Goal: Information Seeking & Learning: Check status

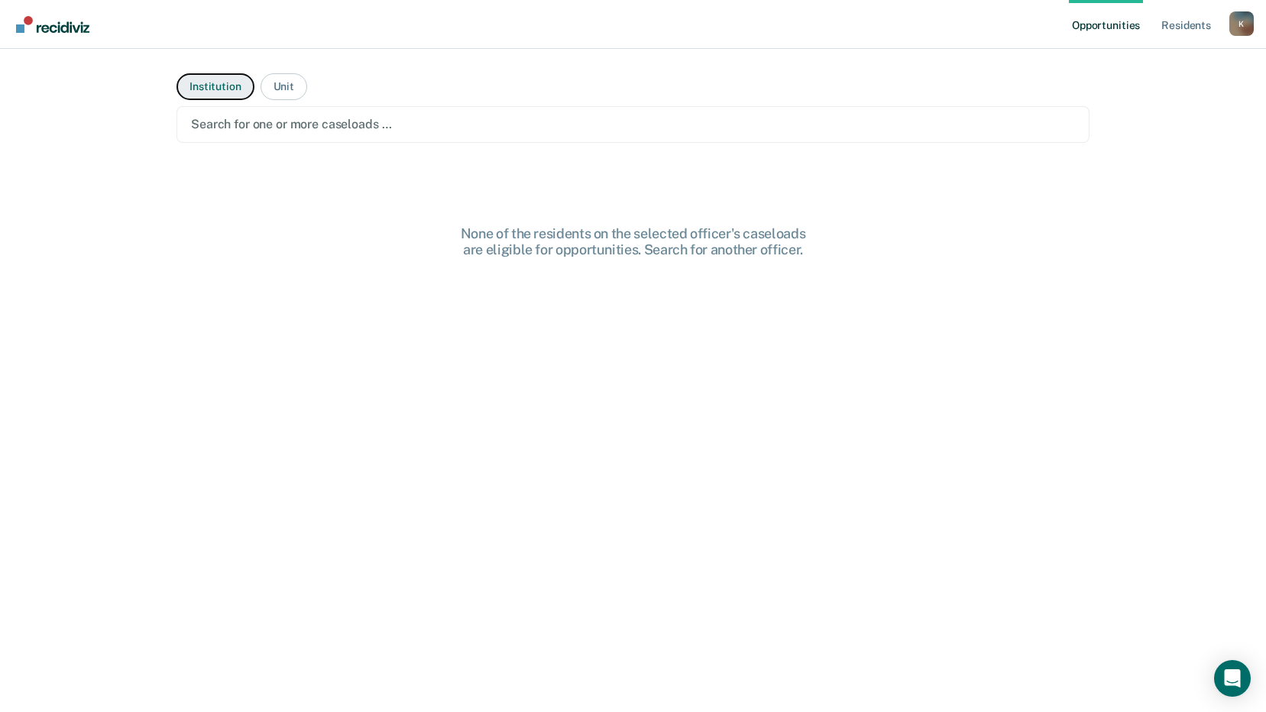
click at [210, 91] on button "Institution" at bounding box center [214, 86] width 77 height 27
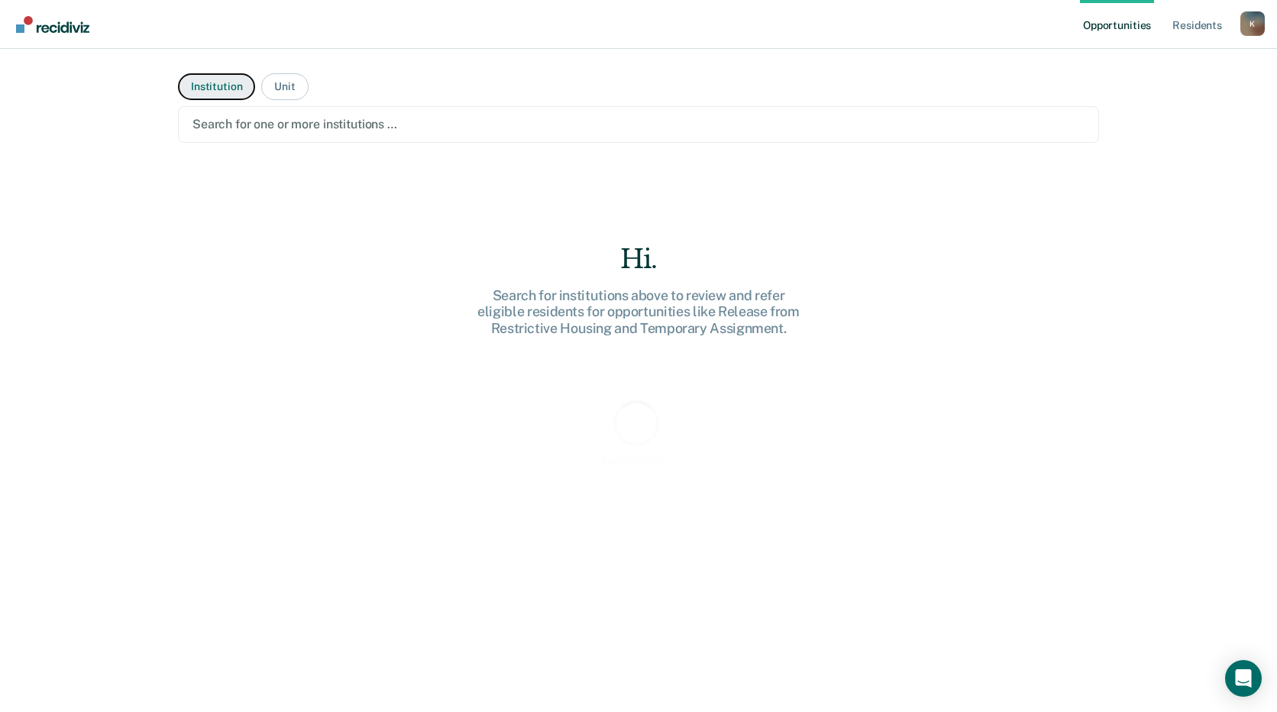
click at [211, 90] on button "Institution" at bounding box center [216, 86] width 77 height 27
click at [241, 92] on button "Institution" at bounding box center [216, 86] width 77 height 27
click at [433, 115] on div "Search for one or more institutions …" at bounding box center [638, 124] width 895 height 21
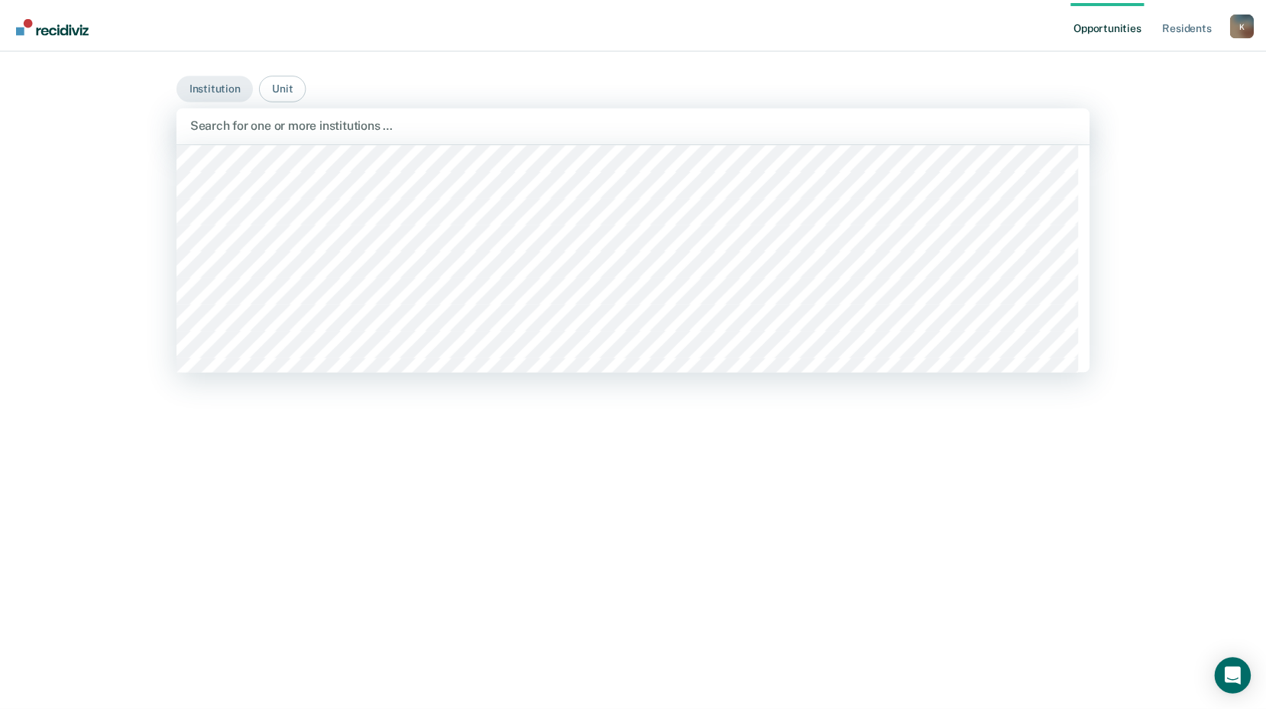
scroll to position [3820, 0]
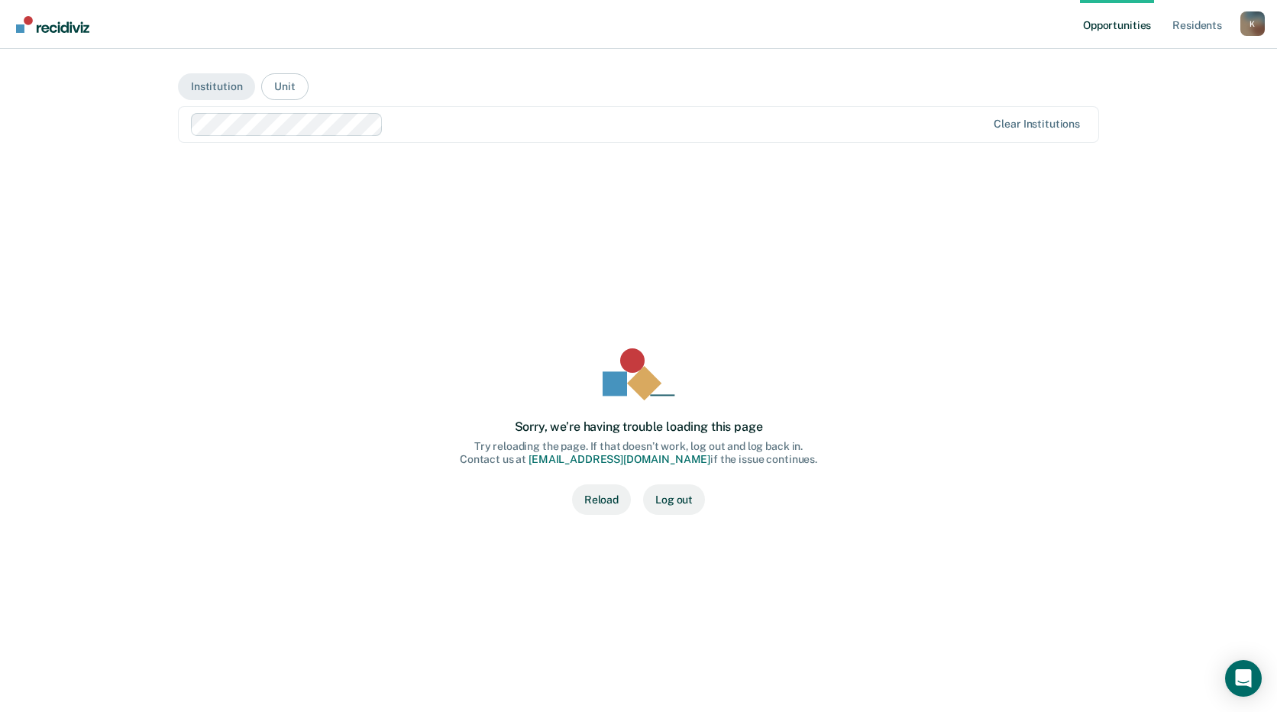
click at [1109, 25] on link "Opportunities" at bounding box center [1117, 24] width 74 height 49
click at [1211, 25] on link "Resident s" at bounding box center [1198, 24] width 56 height 49
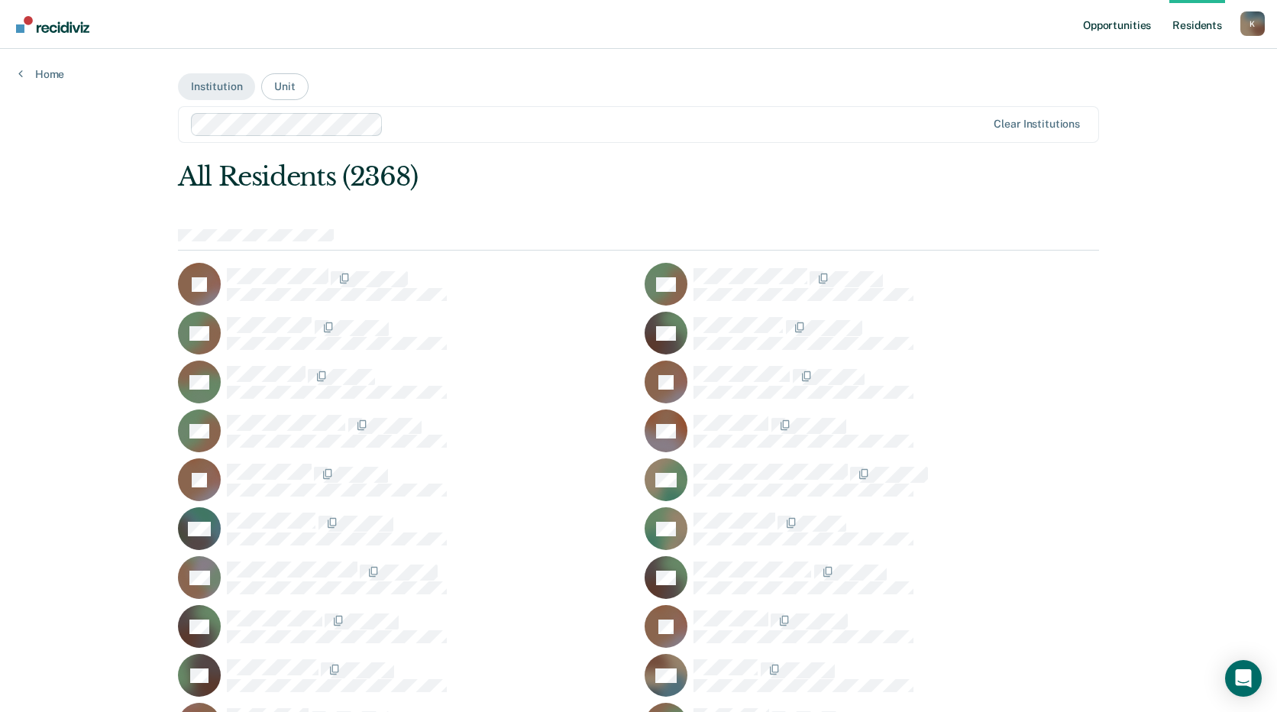
click at [277, 90] on button "Unit" at bounding box center [284, 86] width 47 height 27
click at [196, 85] on button "Institution" at bounding box center [216, 86] width 77 height 27
click at [1185, 26] on link "Resident s" at bounding box center [1198, 24] width 56 height 49
click at [1237, 21] on ul "Opportunities Resident s" at bounding box center [1160, 24] width 160 height 49
click at [1085, 23] on link "Opportunities" at bounding box center [1117, 24] width 74 height 49
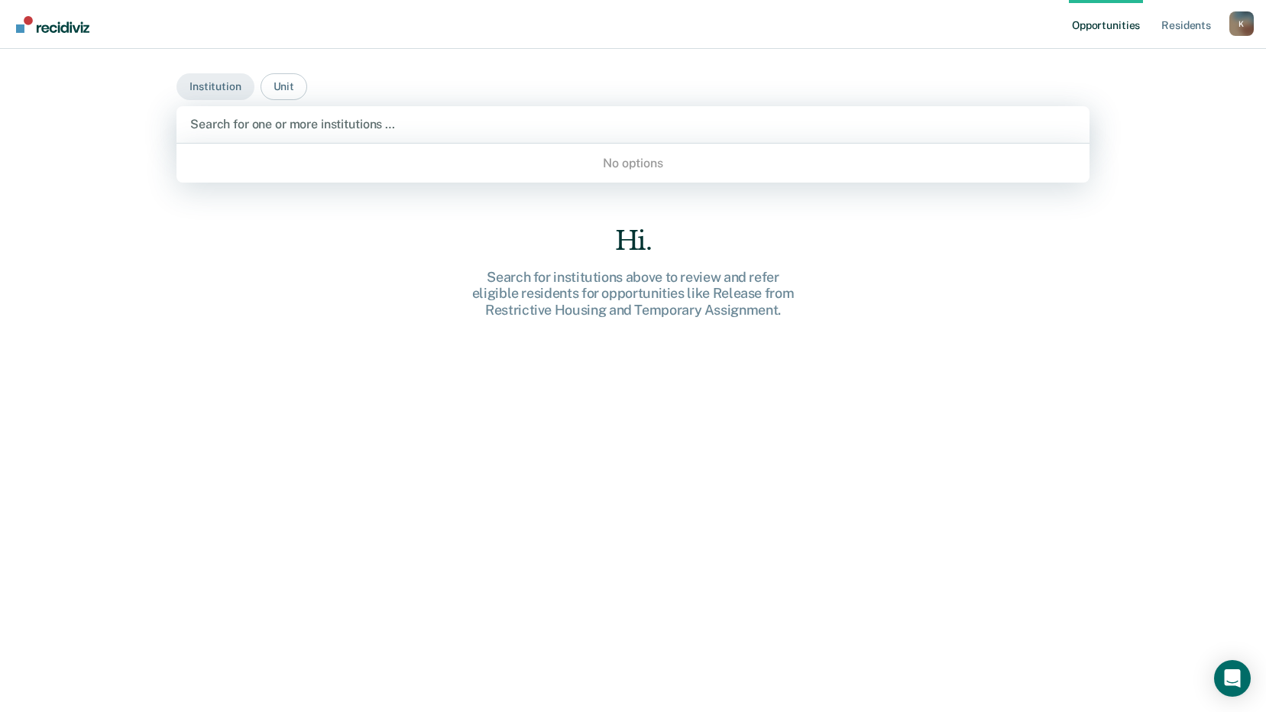
click at [377, 121] on div at bounding box center [633, 124] width 886 height 18
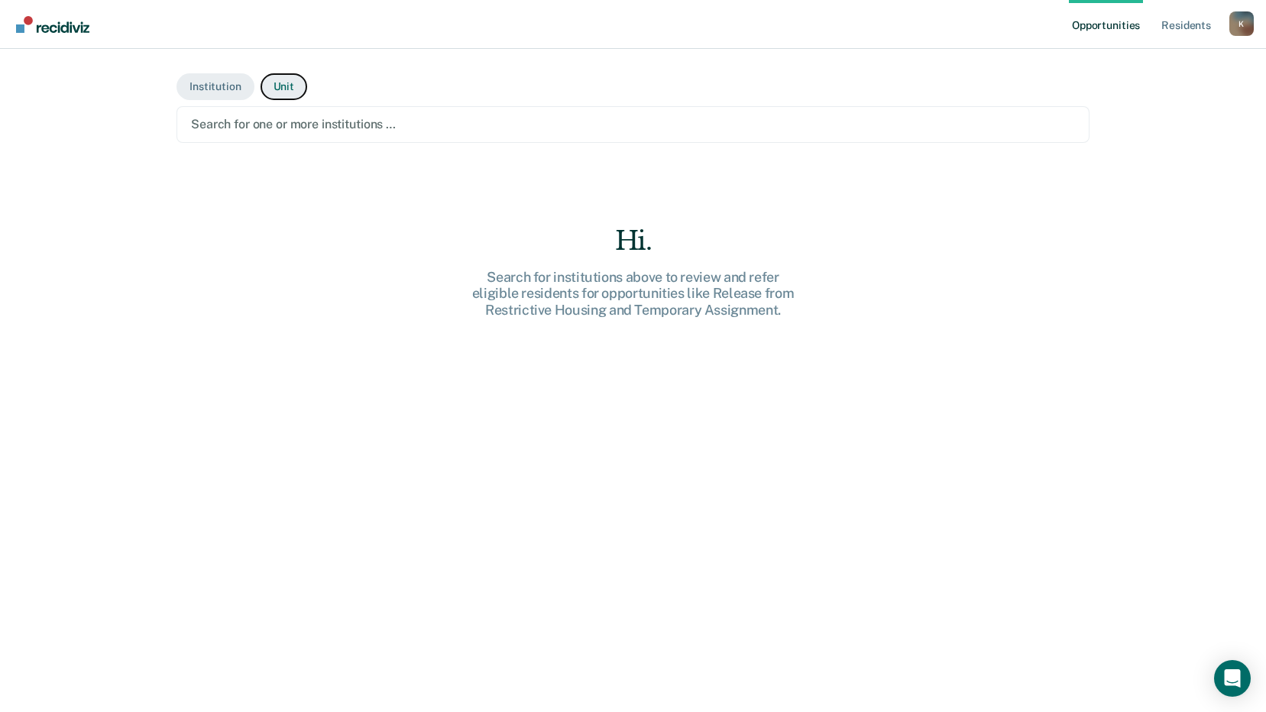
click at [270, 87] on button "Unit" at bounding box center [284, 86] width 47 height 27
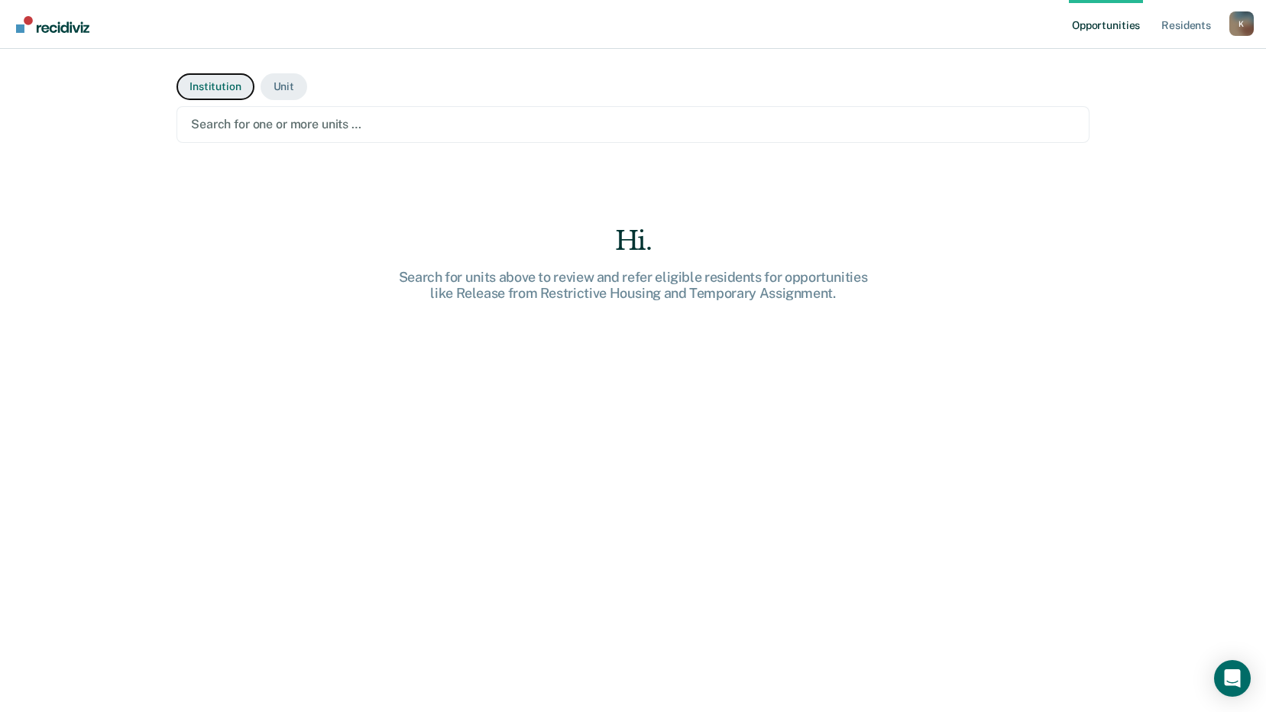
click at [218, 84] on button "Institution" at bounding box center [214, 86] width 77 height 27
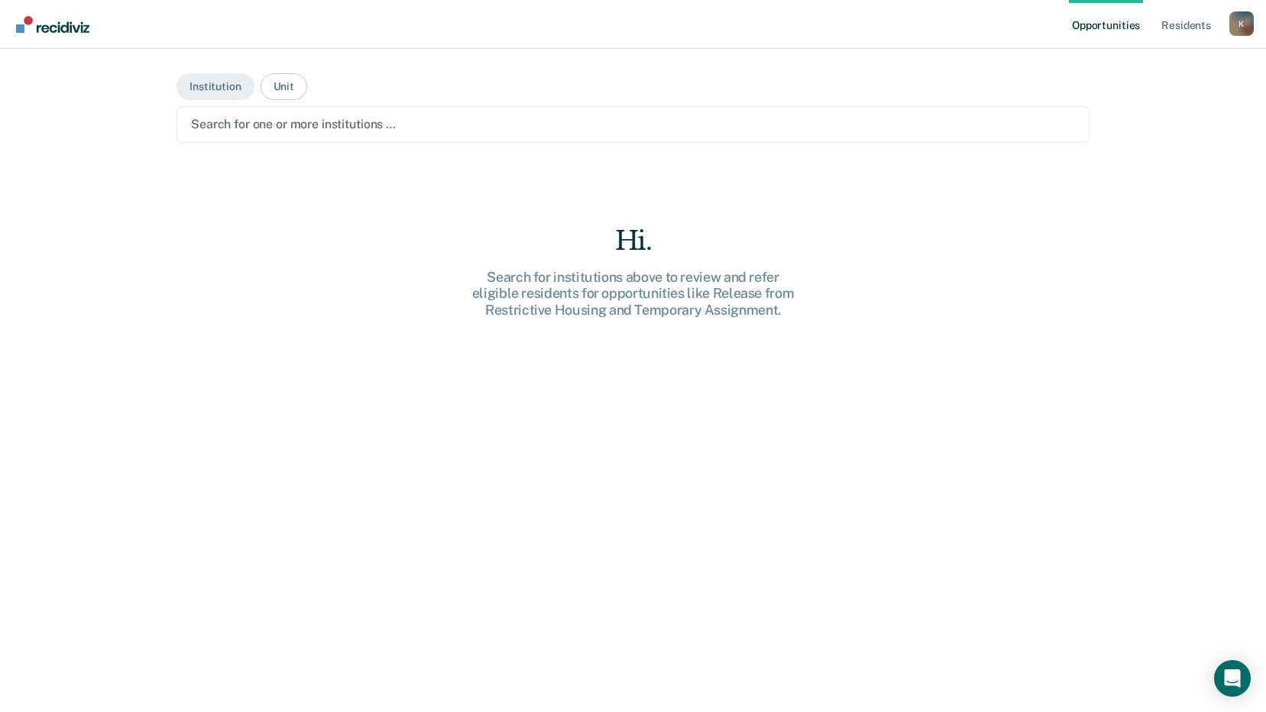
click at [265, 121] on div at bounding box center [633, 124] width 884 height 18
click at [217, 118] on div at bounding box center [633, 124] width 884 height 18
click at [228, 124] on div at bounding box center [633, 124] width 884 height 18
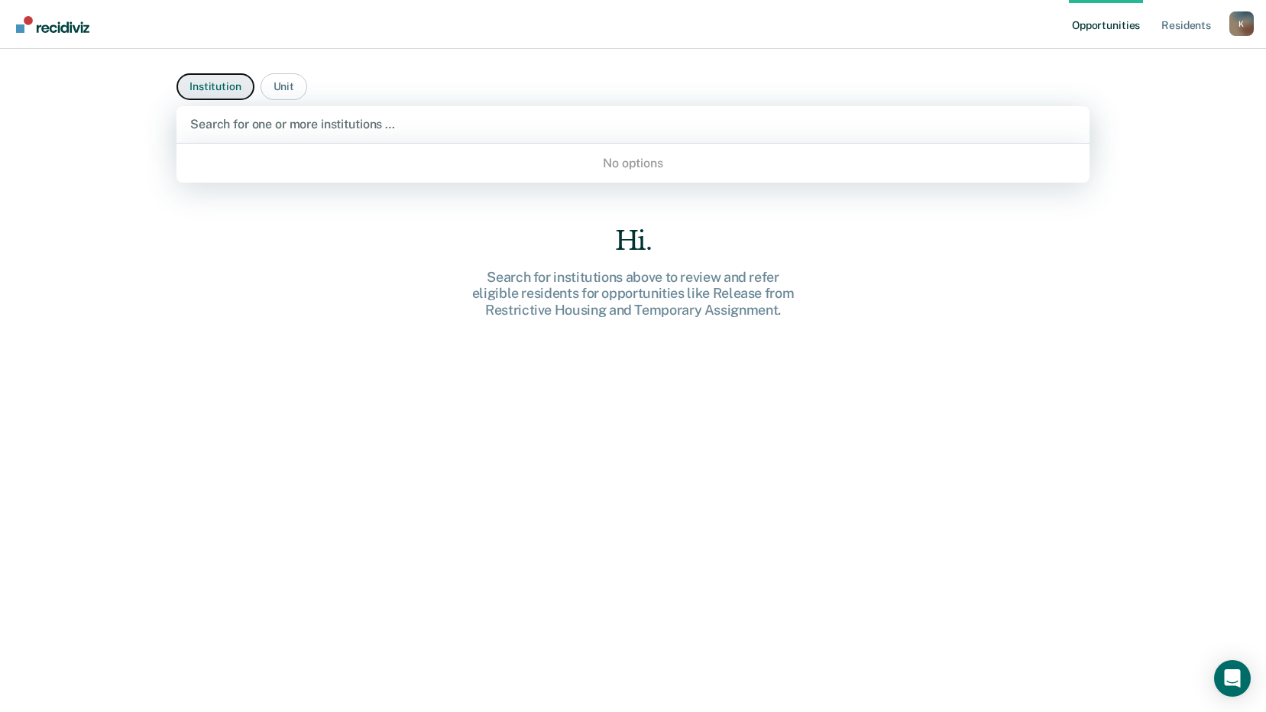
click at [235, 79] on button "Institution" at bounding box center [214, 86] width 77 height 27
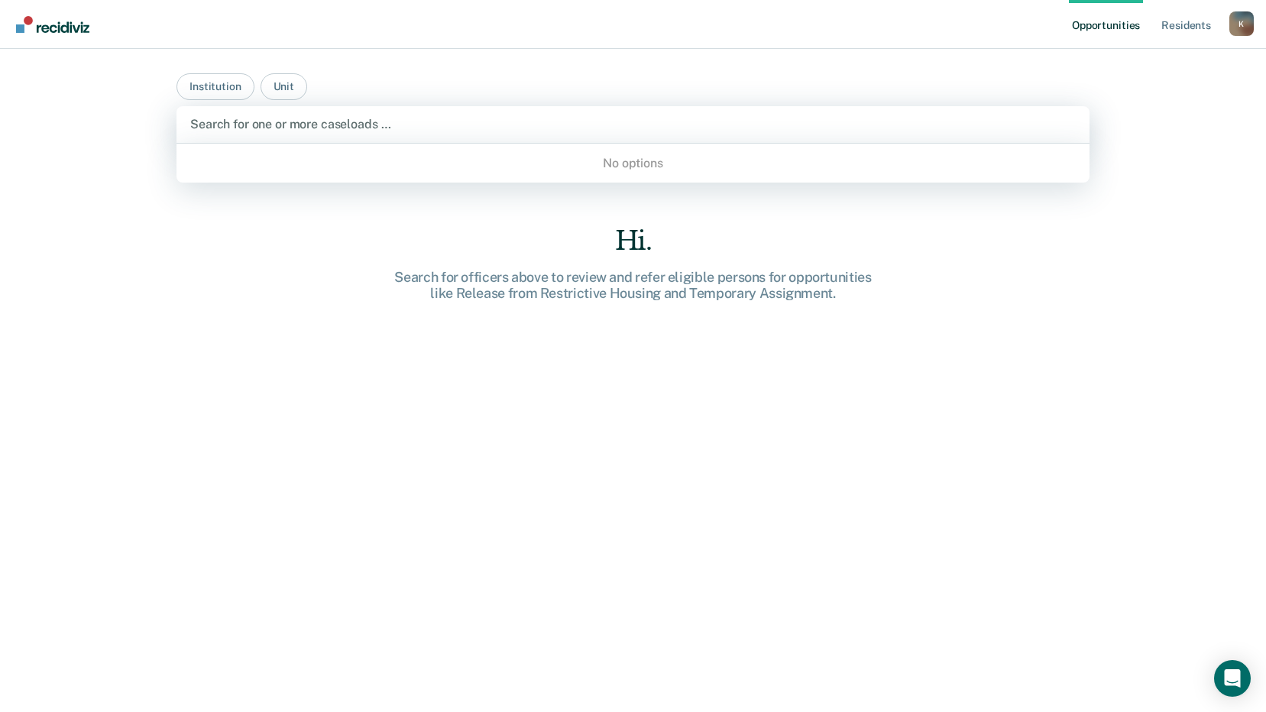
click at [526, 124] on div at bounding box center [633, 124] width 886 height 18
type input "f"
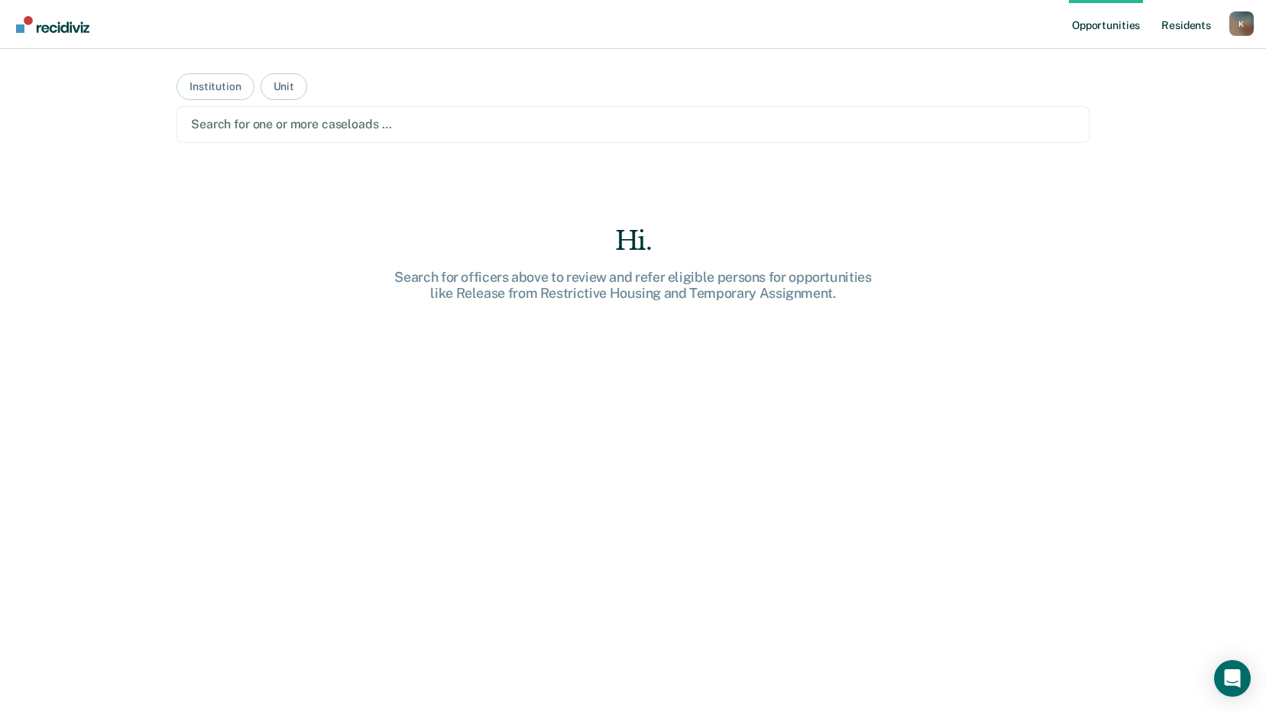
click at [1201, 19] on link "Resident s" at bounding box center [1186, 24] width 56 height 49
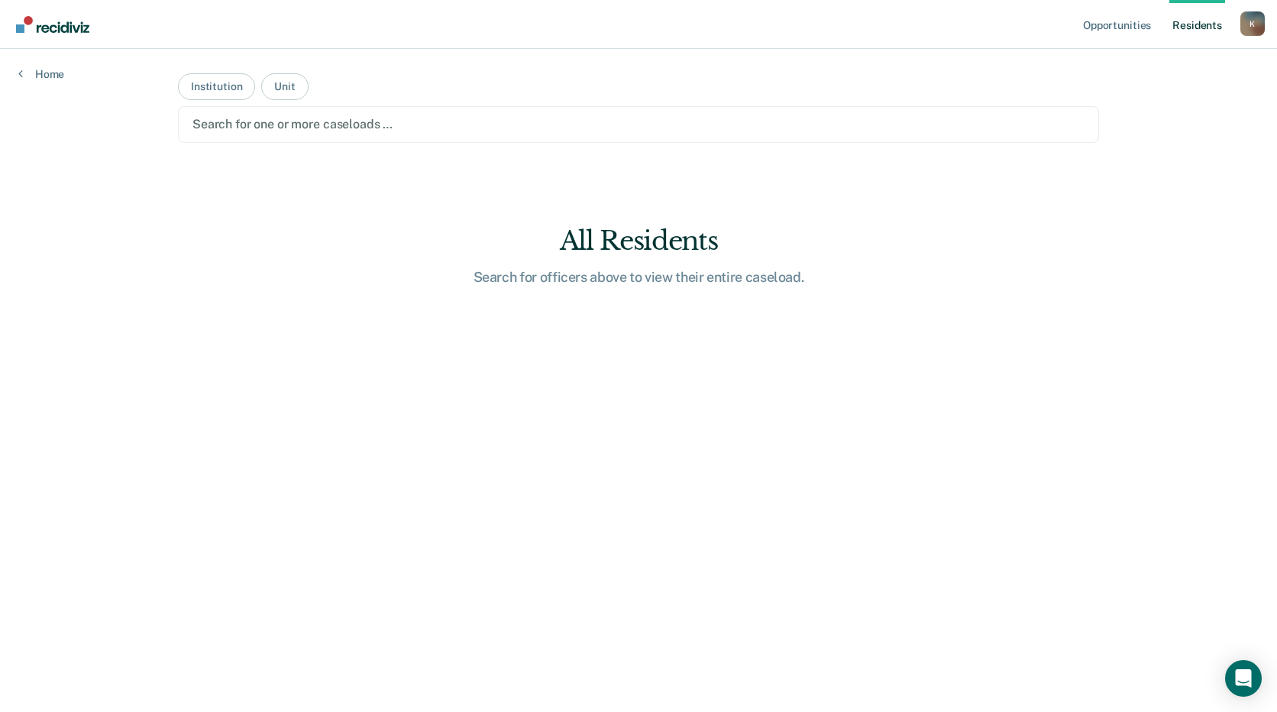
click at [1258, 28] on div "K" at bounding box center [1253, 23] width 24 height 24
click at [1141, 75] on link "How it works" at bounding box center [1191, 81] width 123 height 13
click at [249, 130] on div at bounding box center [639, 124] width 892 height 18
click at [42, 79] on link "Home" at bounding box center [41, 74] width 46 height 14
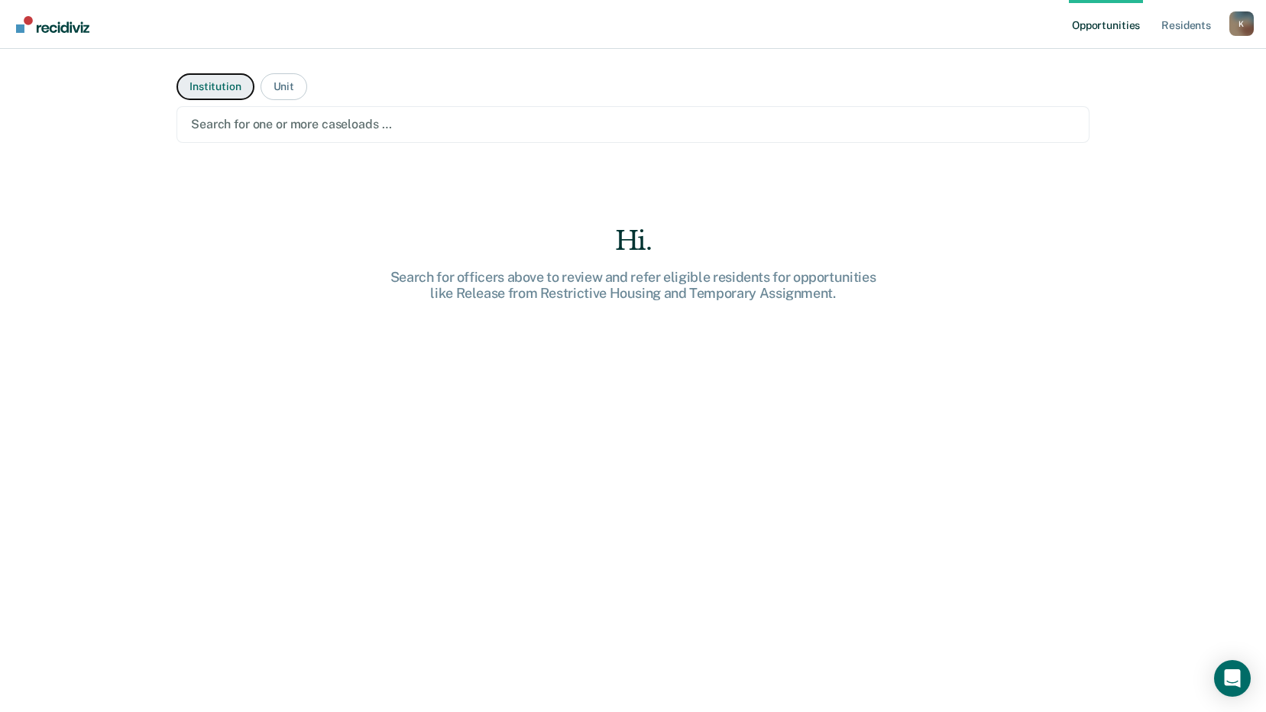
click at [207, 92] on button "Institution" at bounding box center [214, 86] width 77 height 27
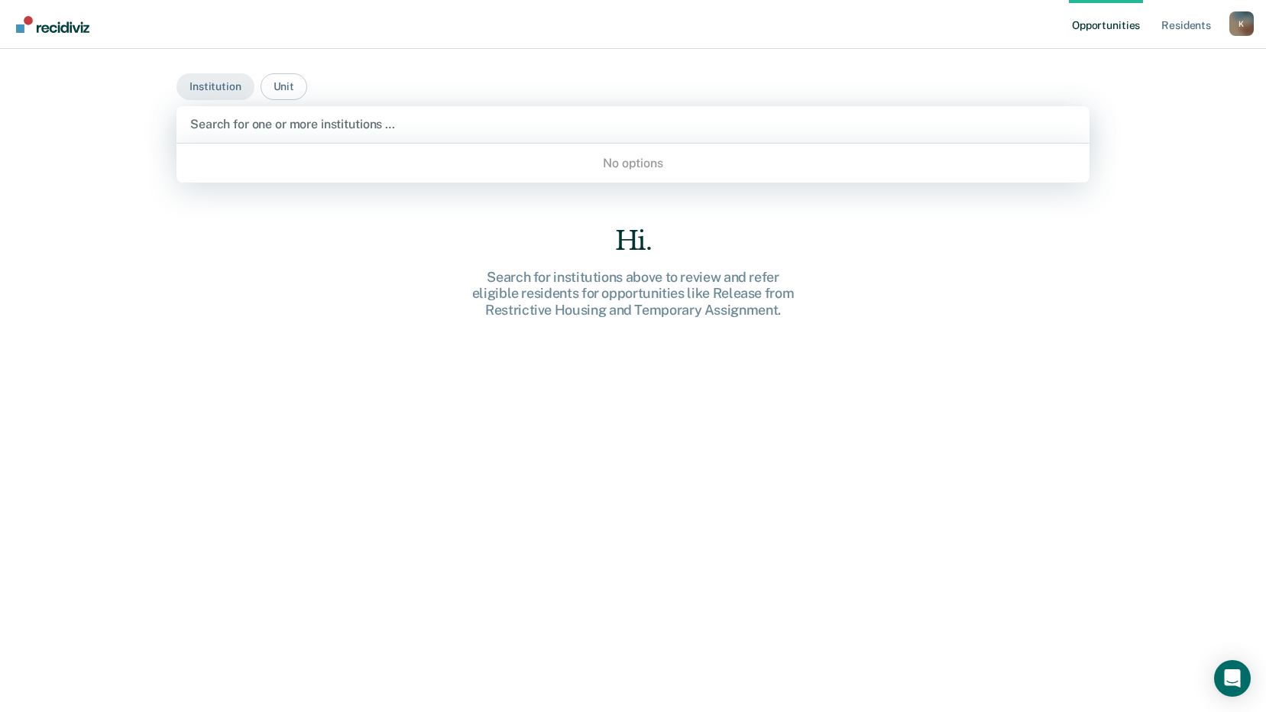
click at [244, 124] on div at bounding box center [633, 124] width 886 height 18
click at [257, 116] on div at bounding box center [633, 124] width 886 height 18
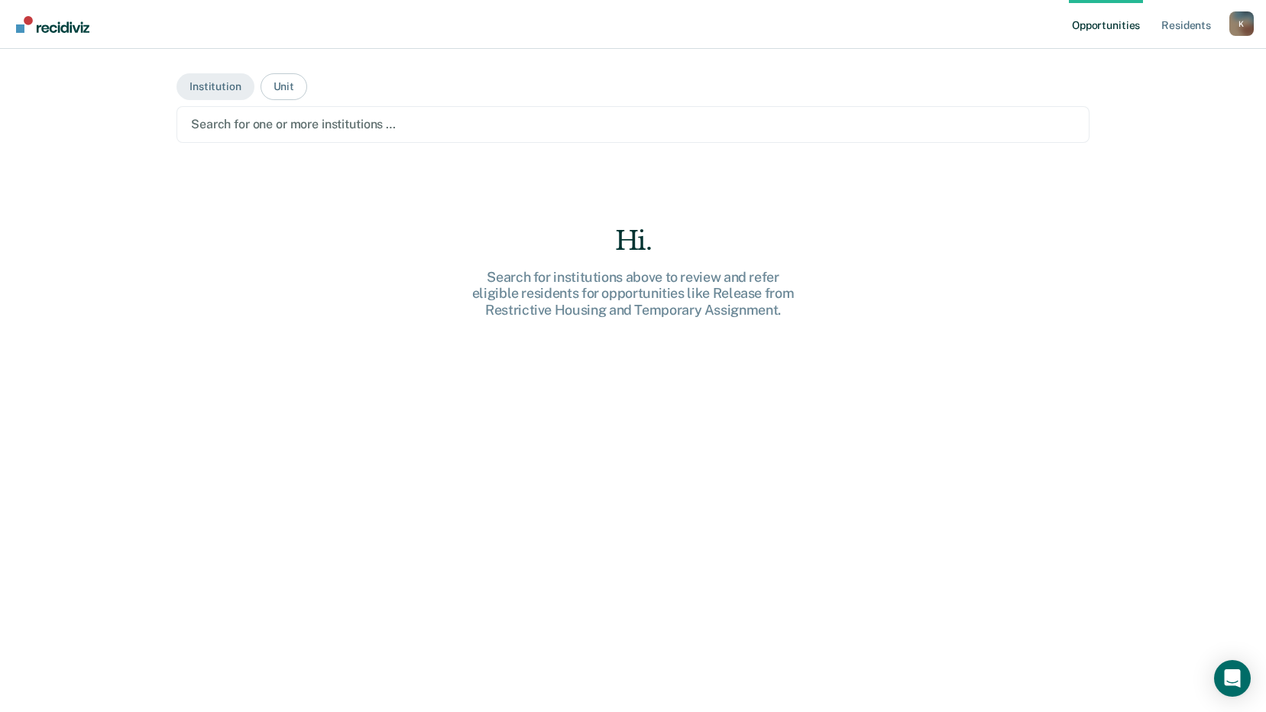
click at [1124, 27] on link "Opportunities" at bounding box center [1106, 24] width 74 height 49
click at [1163, 19] on link "Resident s" at bounding box center [1186, 24] width 56 height 49
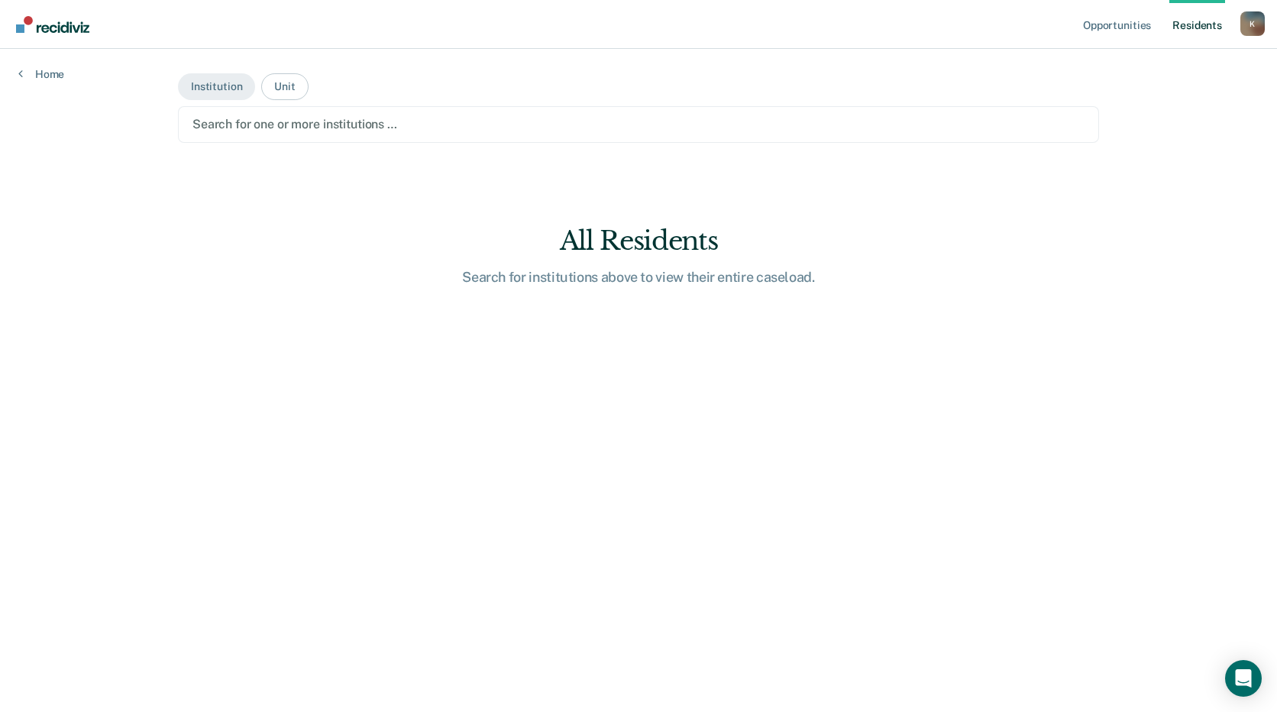
click at [16, 66] on div "Home" at bounding box center [41, 65] width 83 height 32
click at [52, 13] on link "Go to Recidiviz Home" at bounding box center [52, 24] width 81 height 48
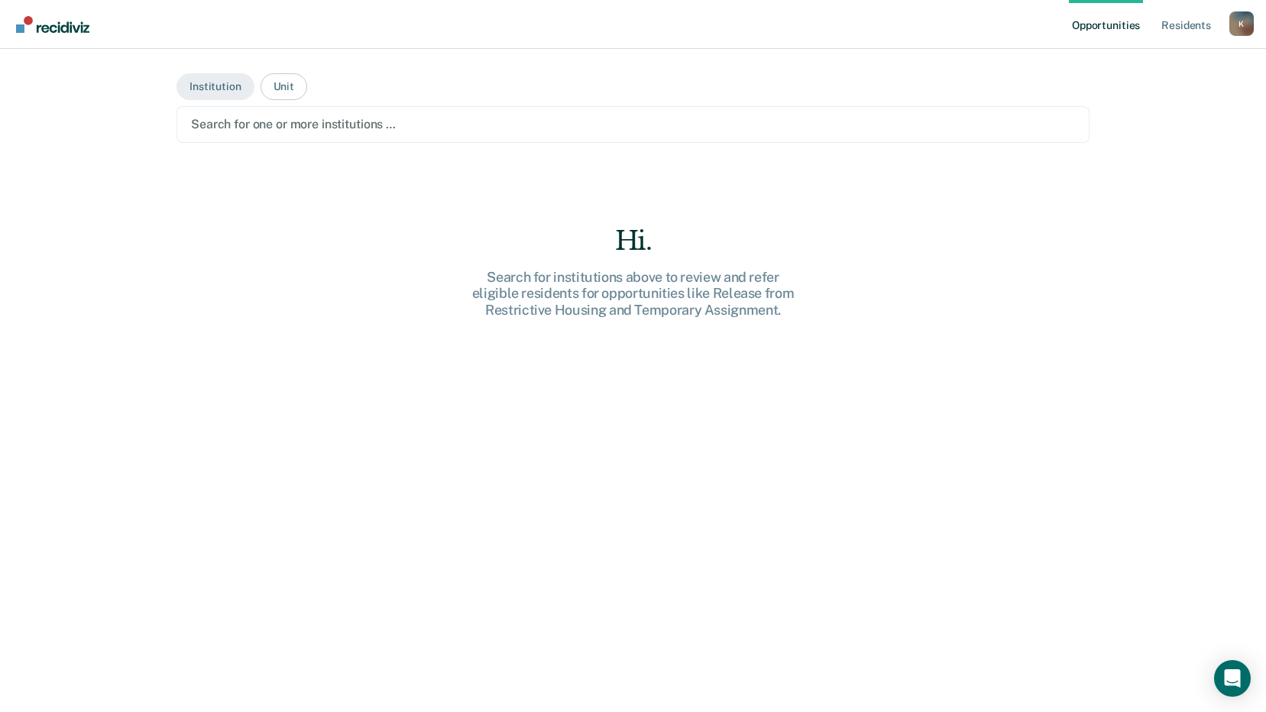
click at [37, 34] on link "Go to Recidiviz Home" at bounding box center [52, 24] width 81 height 48
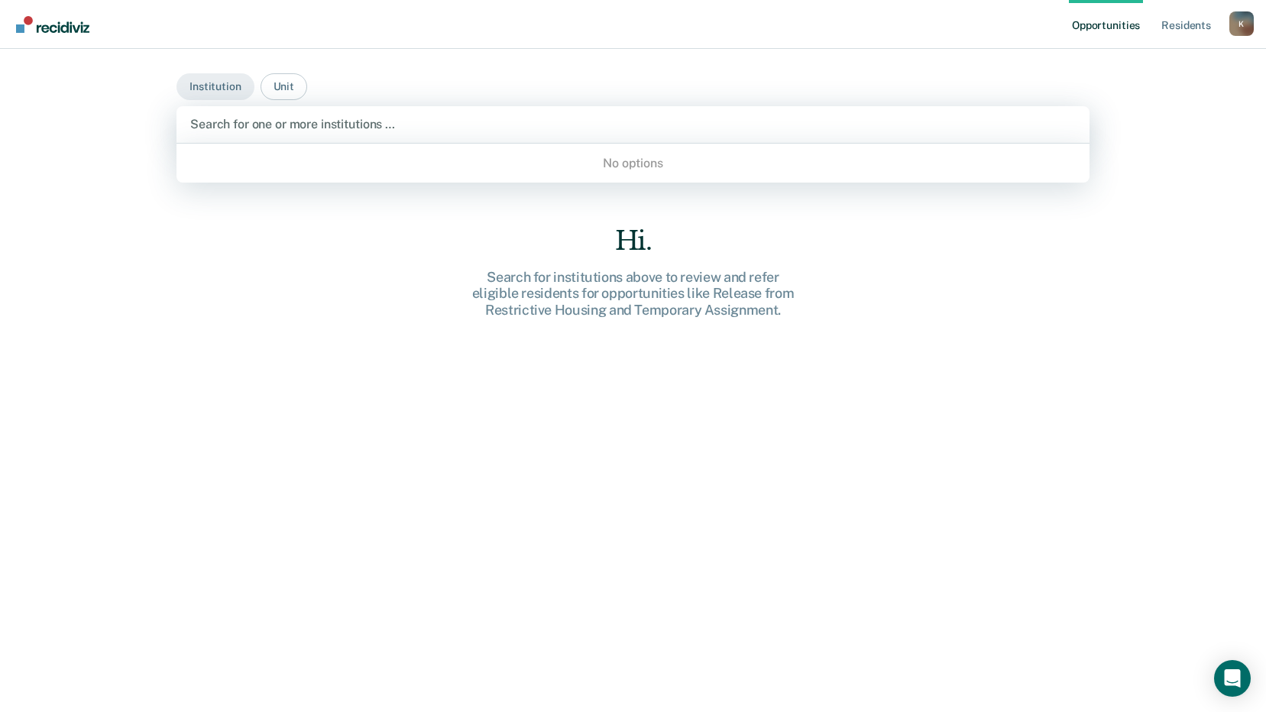
click at [347, 134] on div "Search for one or more institutions …" at bounding box center [633, 124] width 889 height 21
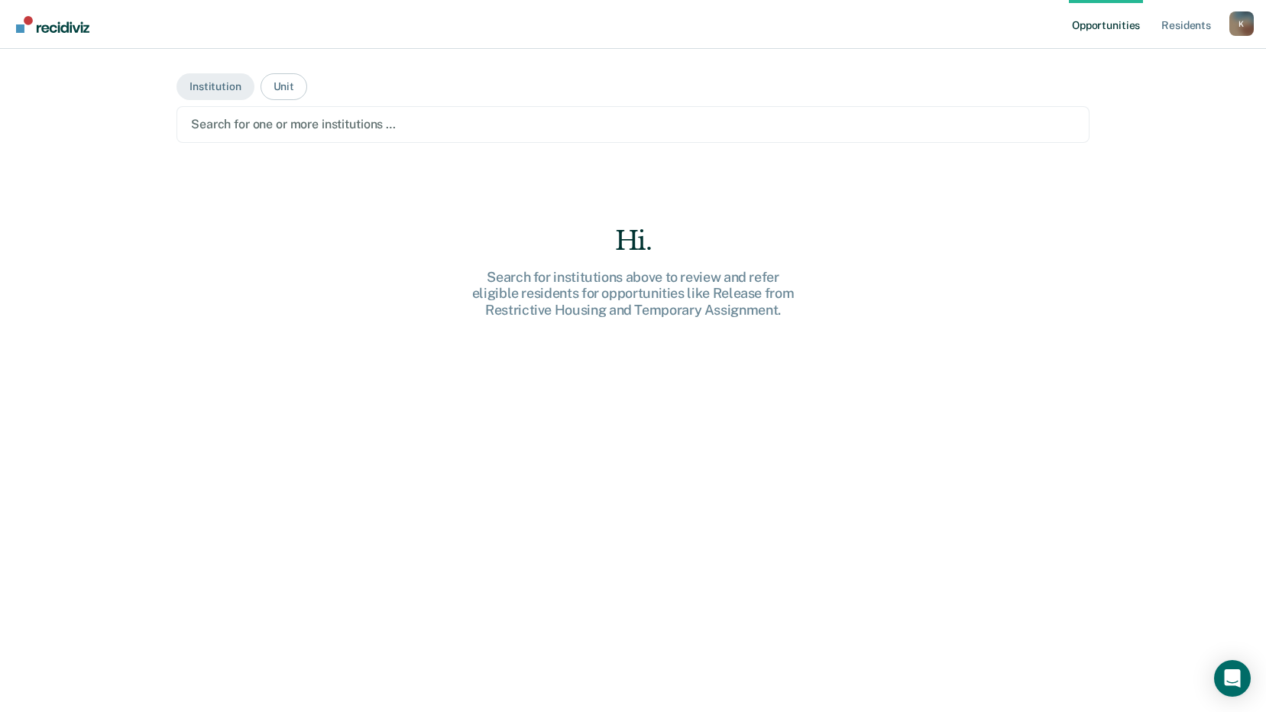
click at [347, 134] on div "Search for one or more institutions …" at bounding box center [632, 124] width 887 height 21
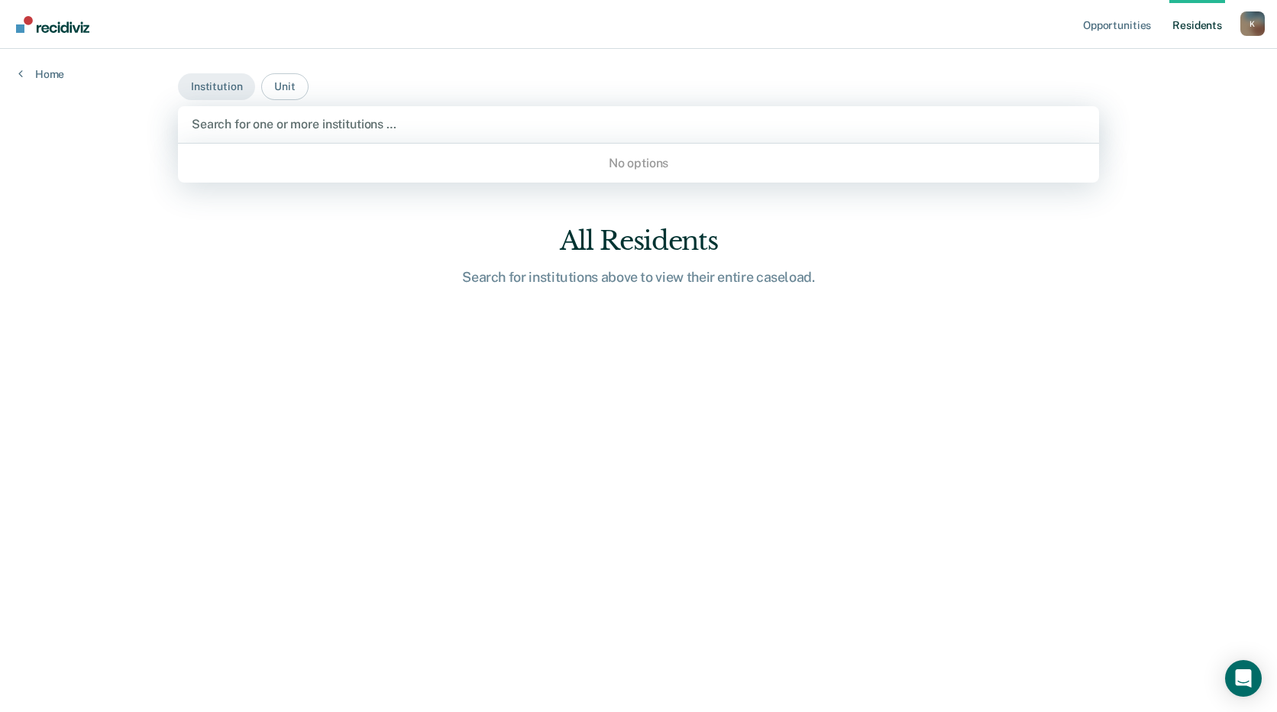
click at [335, 132] on div at bounding box center [639, 124] width 894 height 18
click at [332, 128] on div at bounding box center [639, 124] width 894 height 18
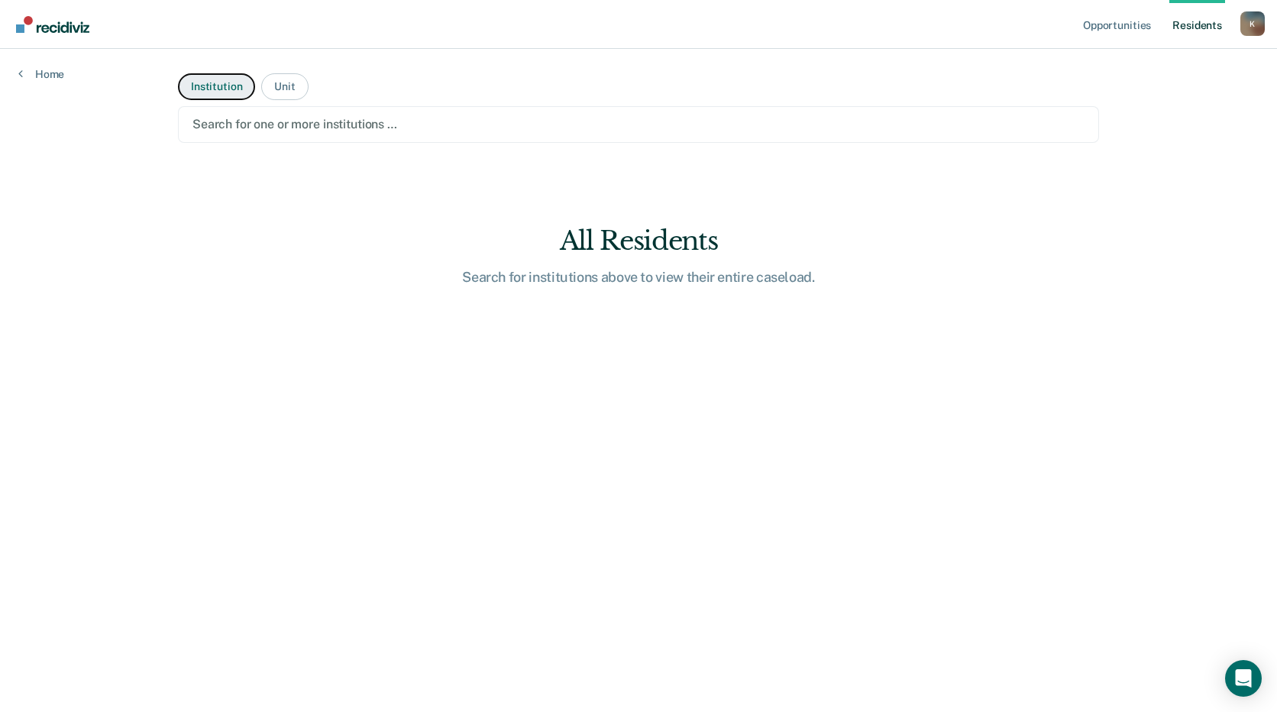
click at [206, 86] on button "Institution" at bounding box center [216, 86] width 77 height 27
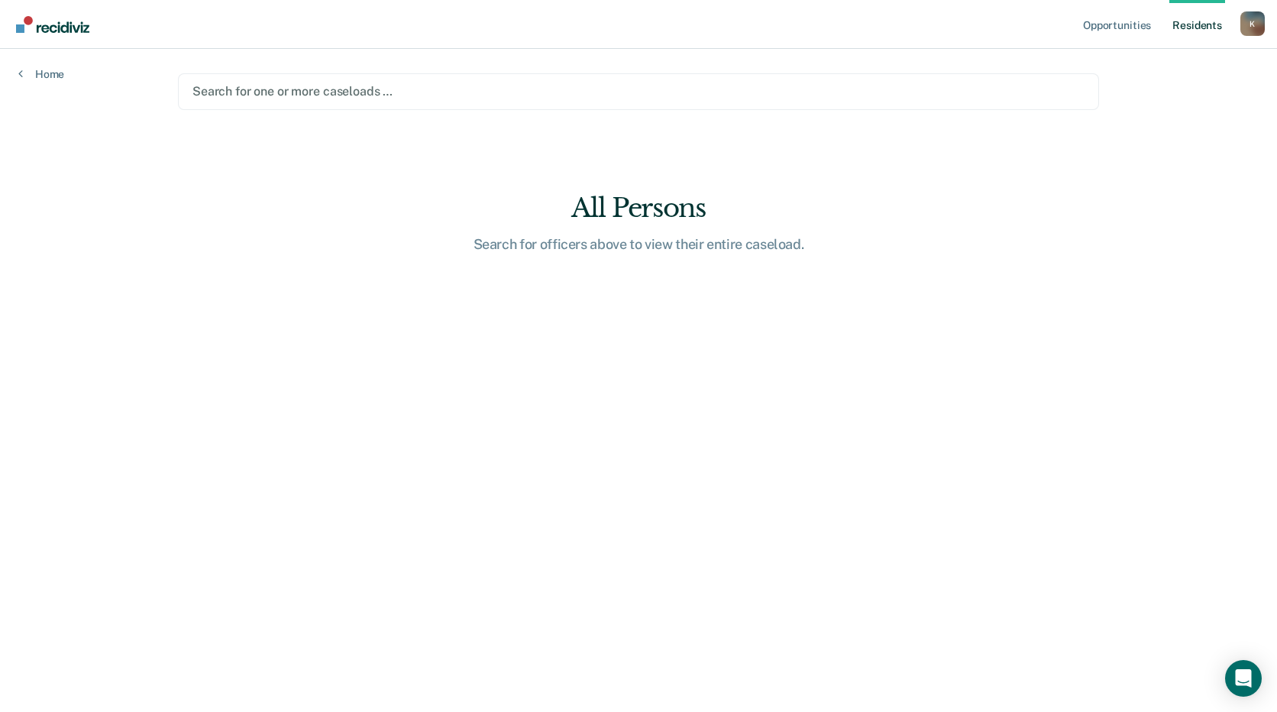
click at [204, 87] on div at bounding box center [639, 92] width 892 height 18
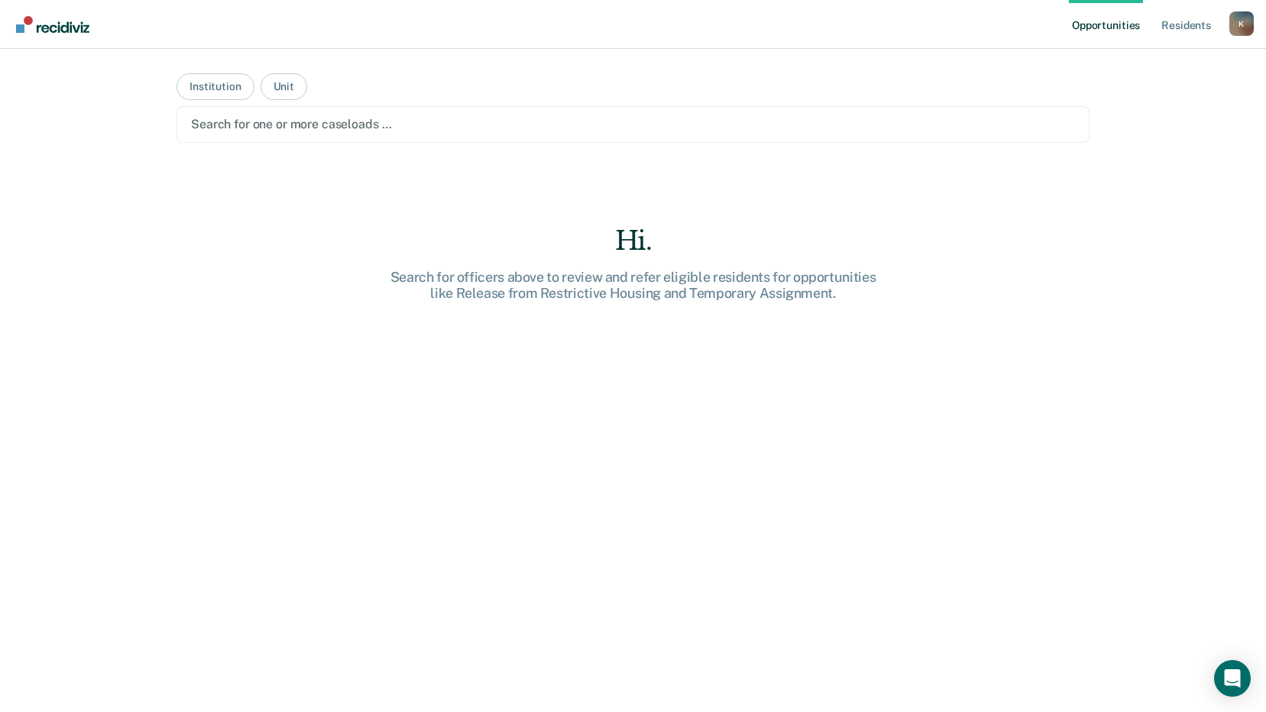
click at [401, 150] on main "Institution Unit Search for one or more caseloads … Hi. Search for officers abo…" at bounding box center [633, 362] width 950 height 626
click at [202, 95] on button "Institution" at bounding box center [214, 86] width 77 height 27
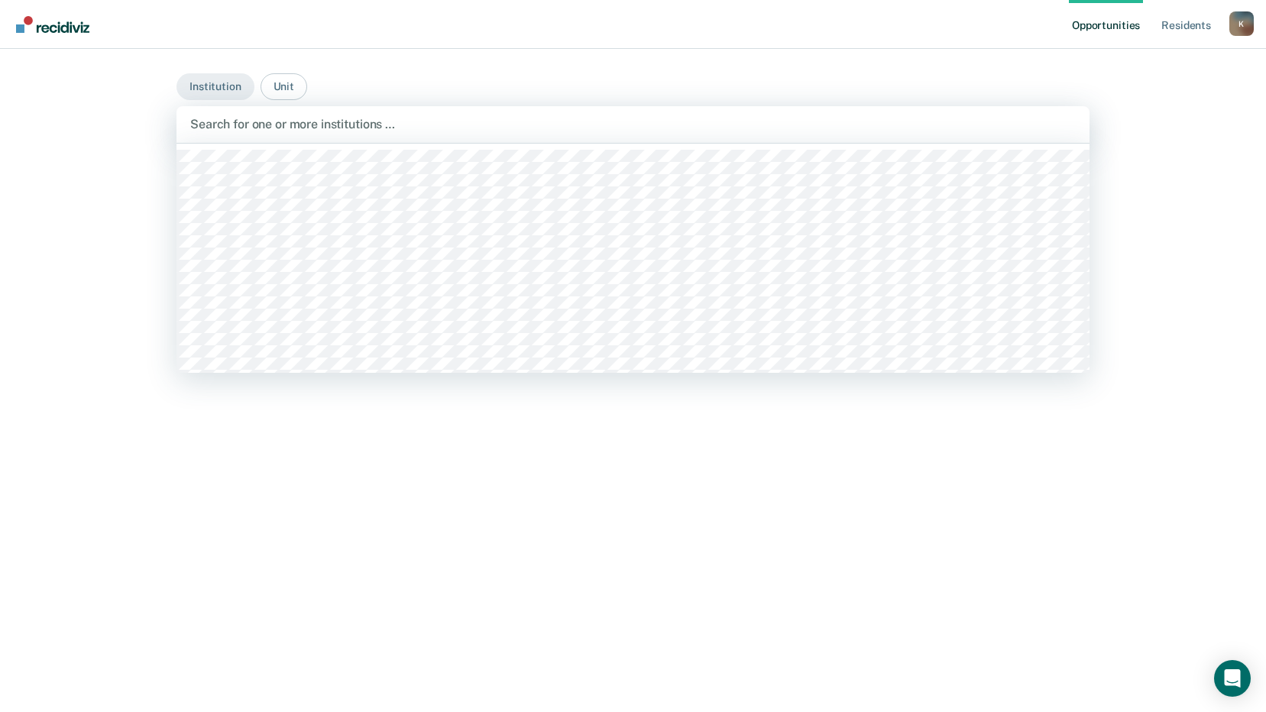
click at [201, 121] on div at bounding box center [633, 124] width 886 height 18
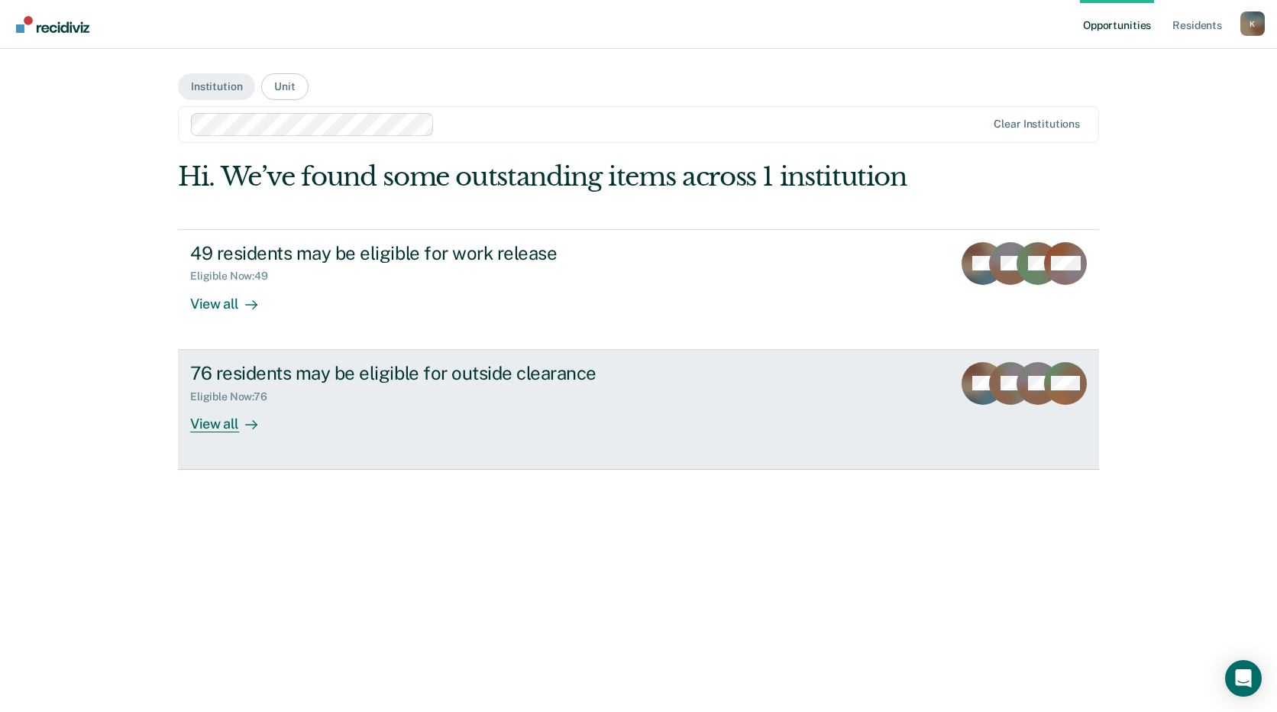
click at [692, 401] on div "Eligible Now : 76" at bounding box center [458, 393] width 536 height 19
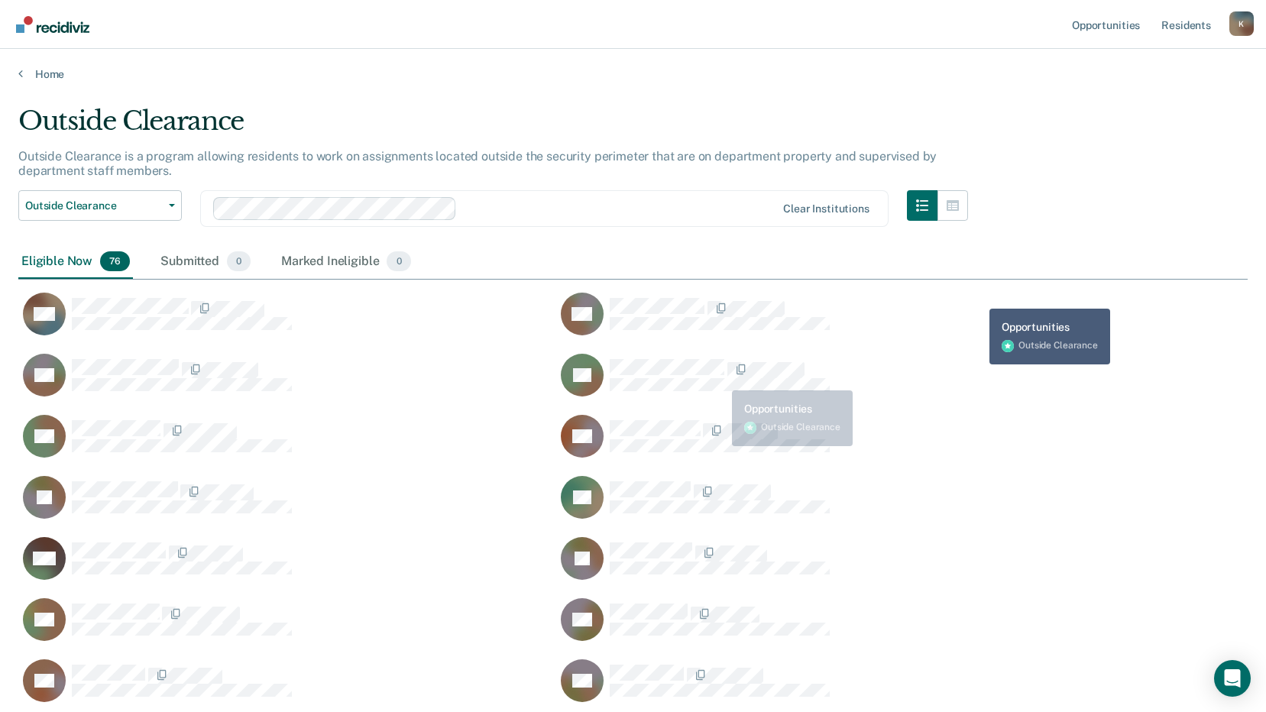
scroll to position [2492, 1218]
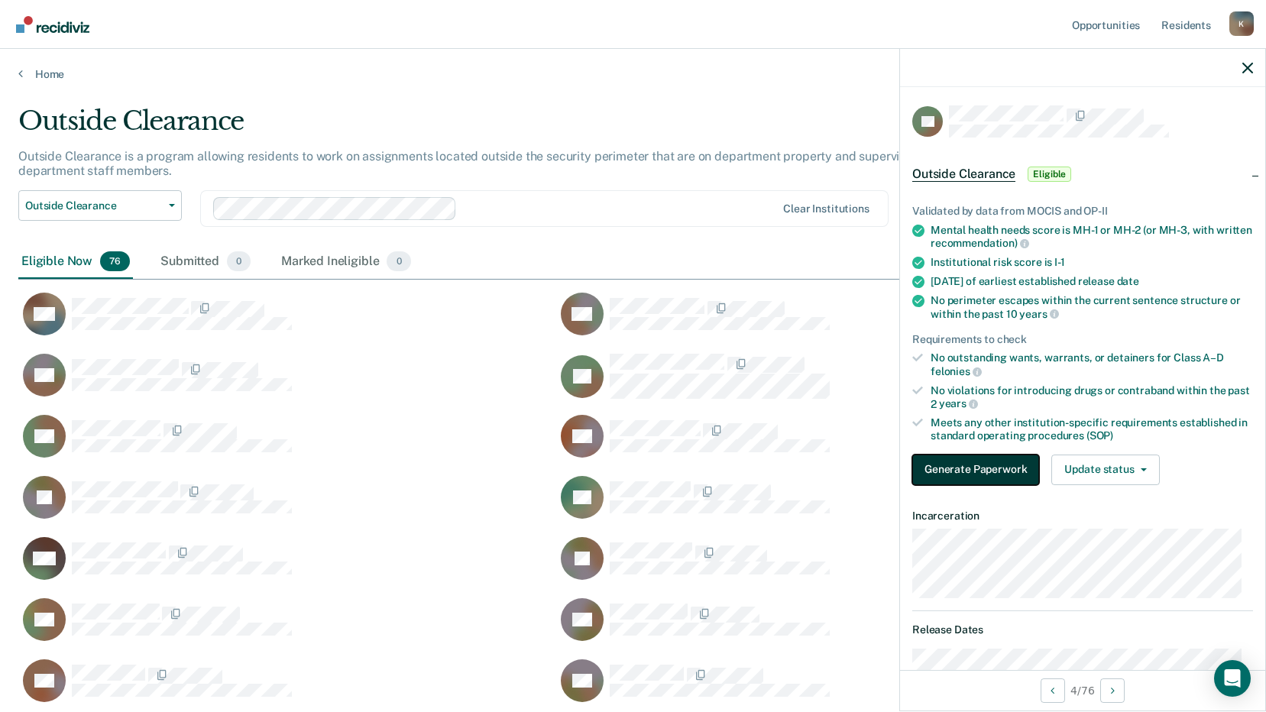
click at [1027, 462] on button "Generate Paperwork" at bounding box center [975, 470] width 127 height 31
click at [1145, 471] on button "Update status" at bounding box center [1105, 470] width 108 height 31
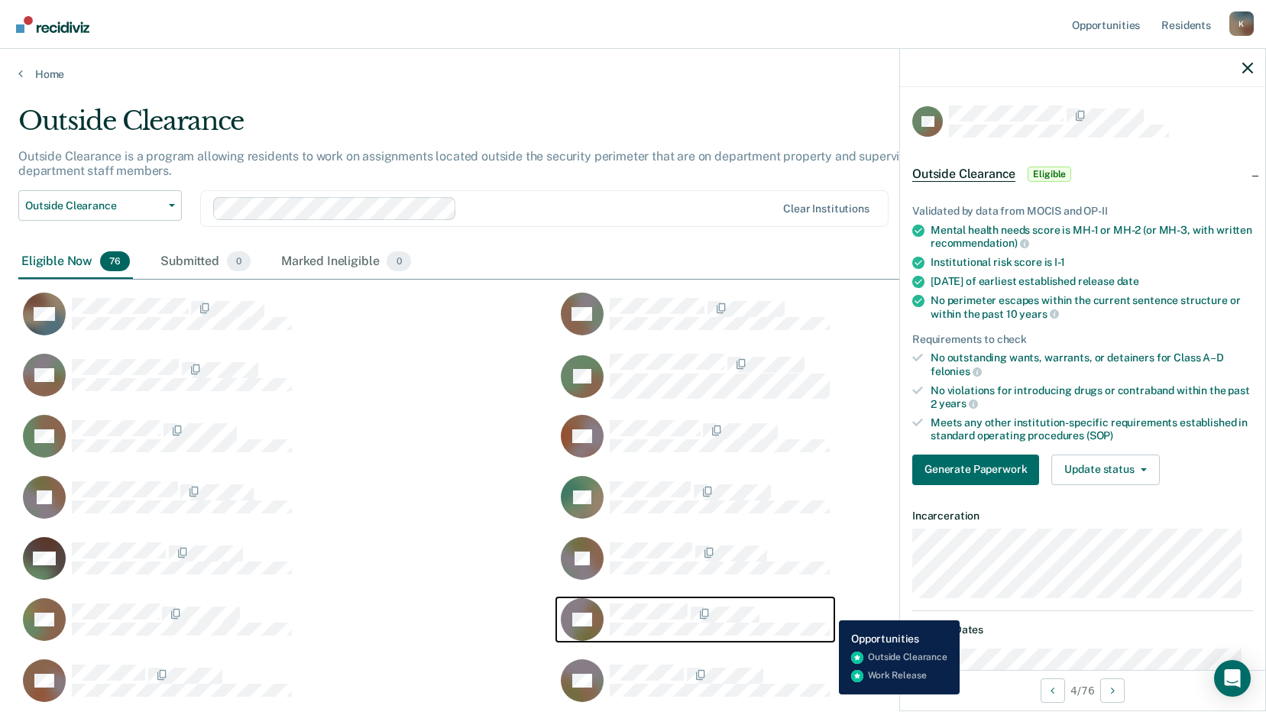
click at [827, 609] on div "CaseloadOpportunityCell-197353" at bounding box center [720, 613] width 220 height 20
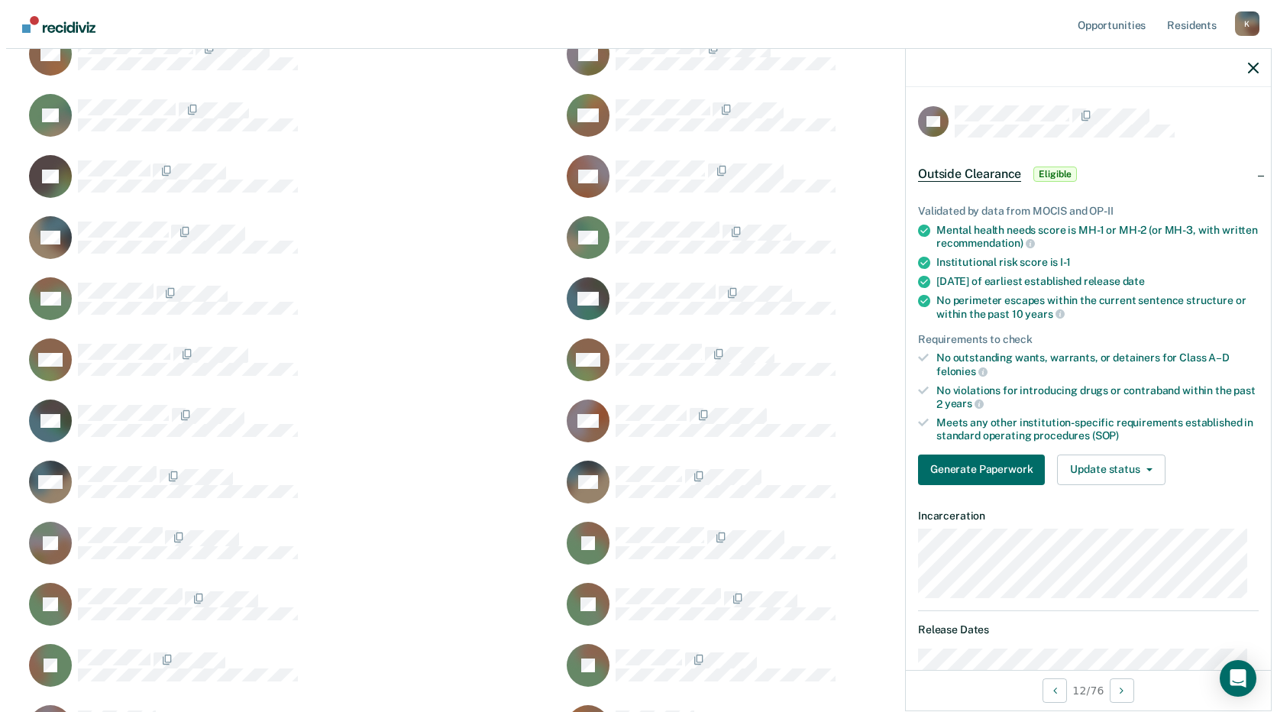
scroll to position [0, 0]
